Goal: Task Accomplishment & Management: Manage account settings

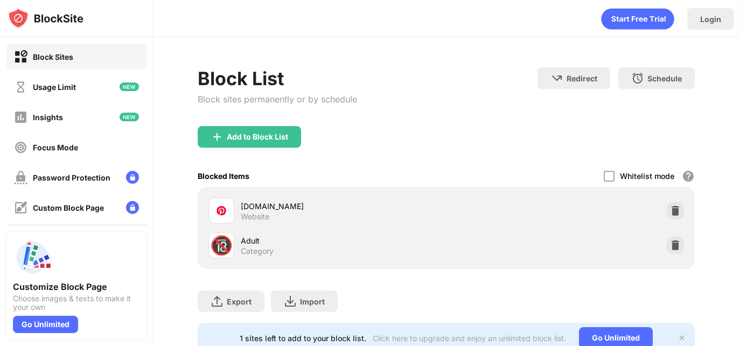
scroll to position [44, 0]
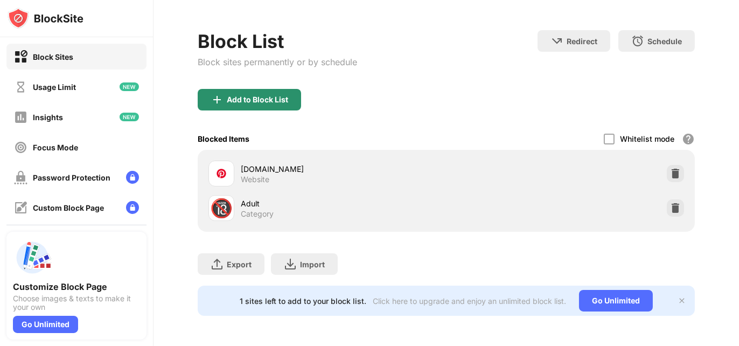
click at [274, 95] on div "Add to Block List" at bounding box center [257, 99] width 61 height 9
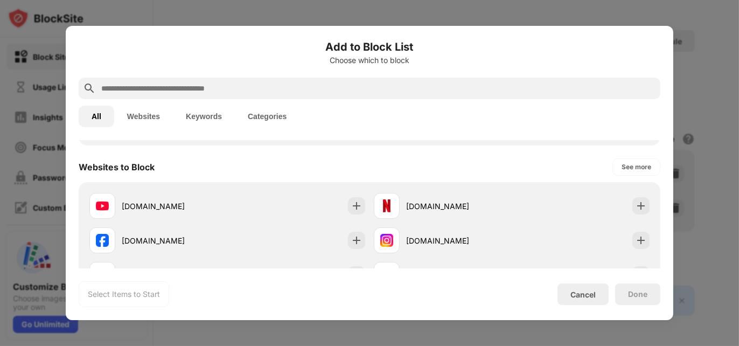
scroll to position [144, 0]
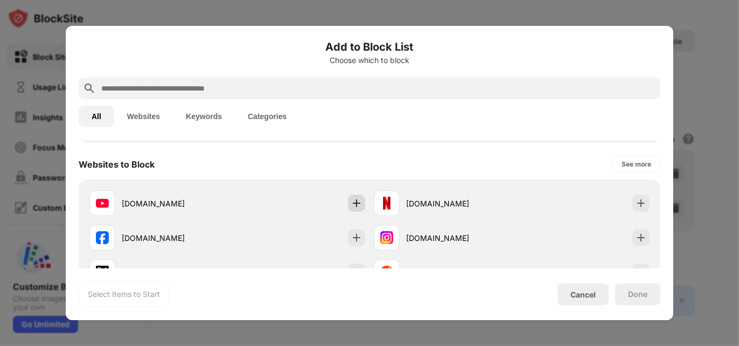
click at [351, 199] on img at bounding box center [356, 203] width 11 height 11
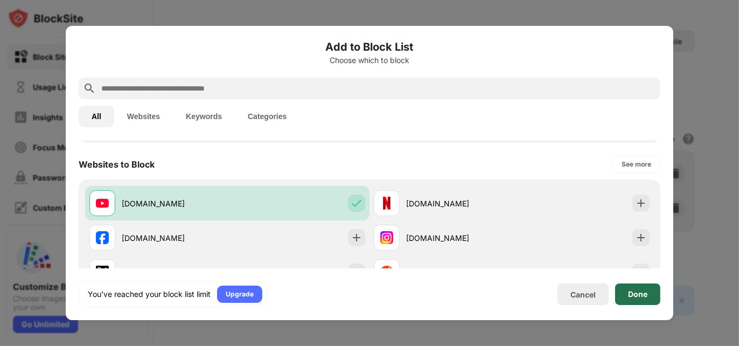
click at [633, 285] on div "Done" at bounding box center [637, 294] width 45 height 22
